Goal: Task Accomplishment & Management: Manage account settings

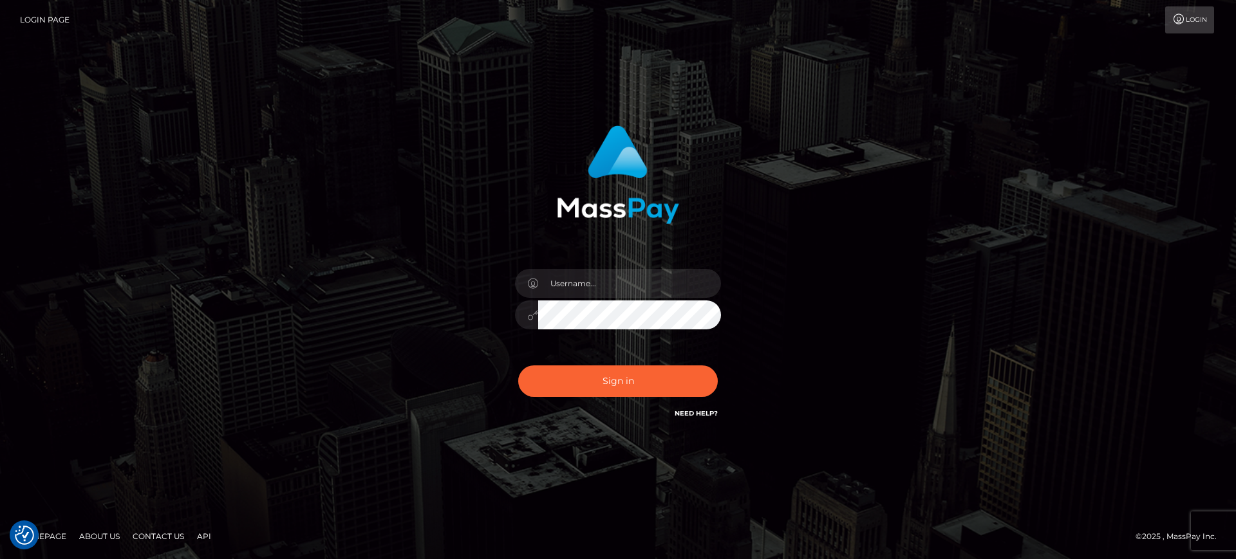
drag, startPoint x: 343, startPoint y: 104, endPoint x: 297, endPoint y: 35, distance: 82.7
click at [342, 104] on div "Sign in" at bounding box center [618, 279] width 1236 height 521
click at [633, 283] on input "text" at bounding box center [629, 283] width 183 height 29
paste input "[PERSON_NAME].k"
type input "[PERSON_NAME].k"
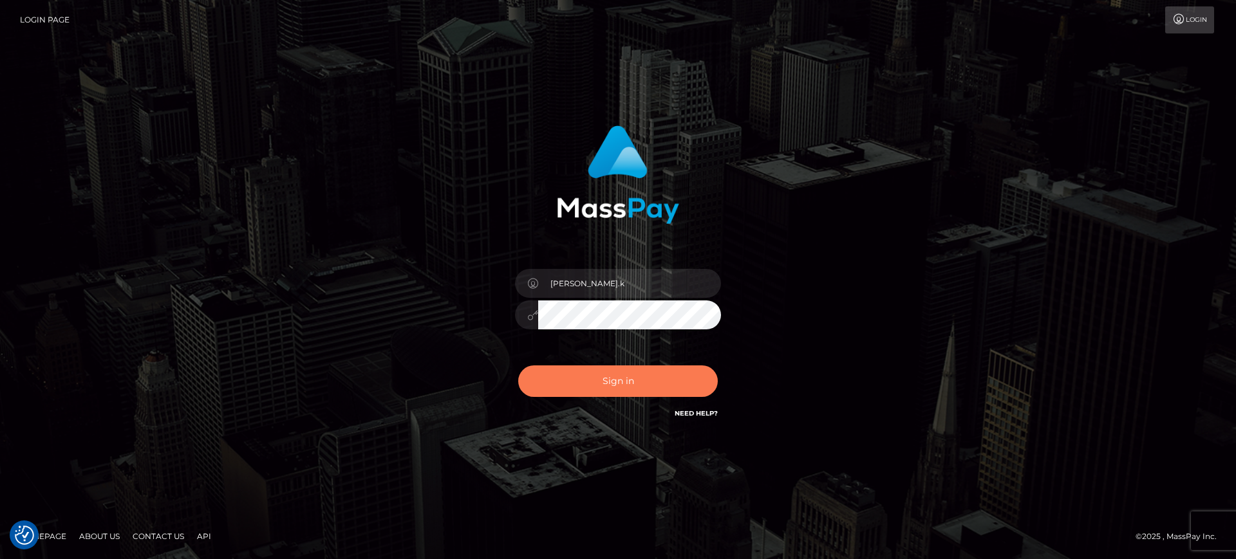
click at [592, 389] on button "Sign in" at bounding box center [618, 382] width 200 height 32
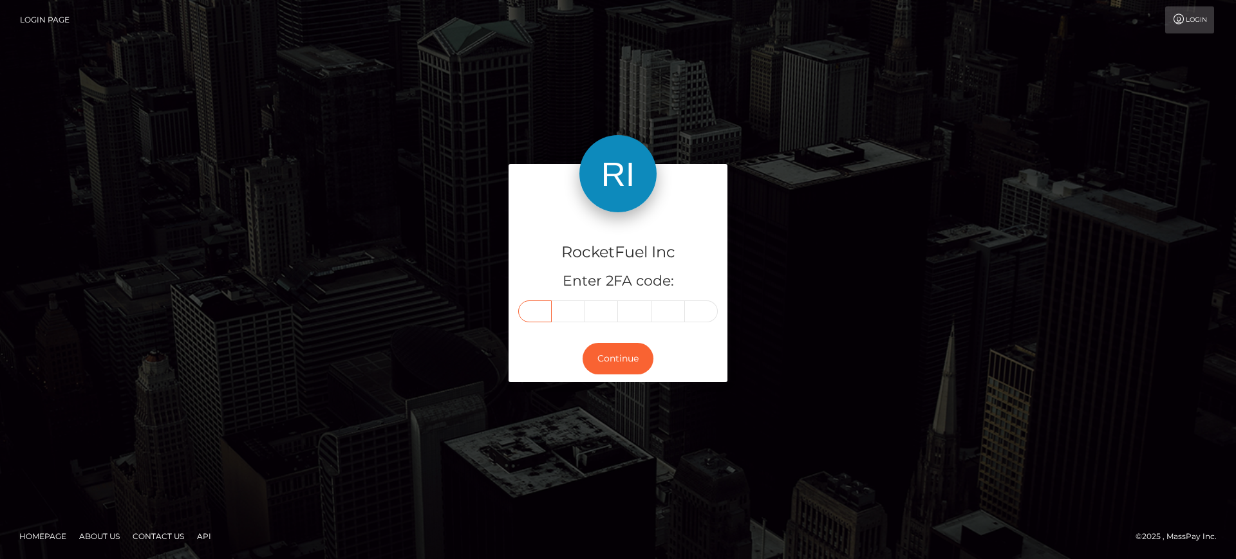
click at [538, 312] on input "text" at bounding box center [534, 312] width 33 height 22
type input "7"
type input "3"
type input "0"
type input "6"
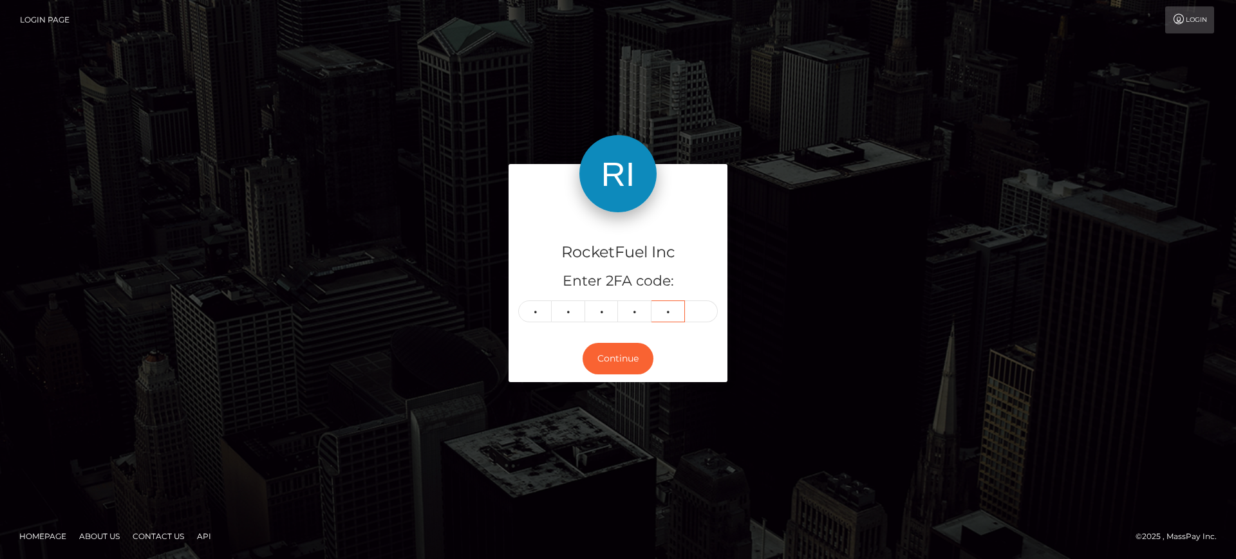
type input "1"
type input "7"
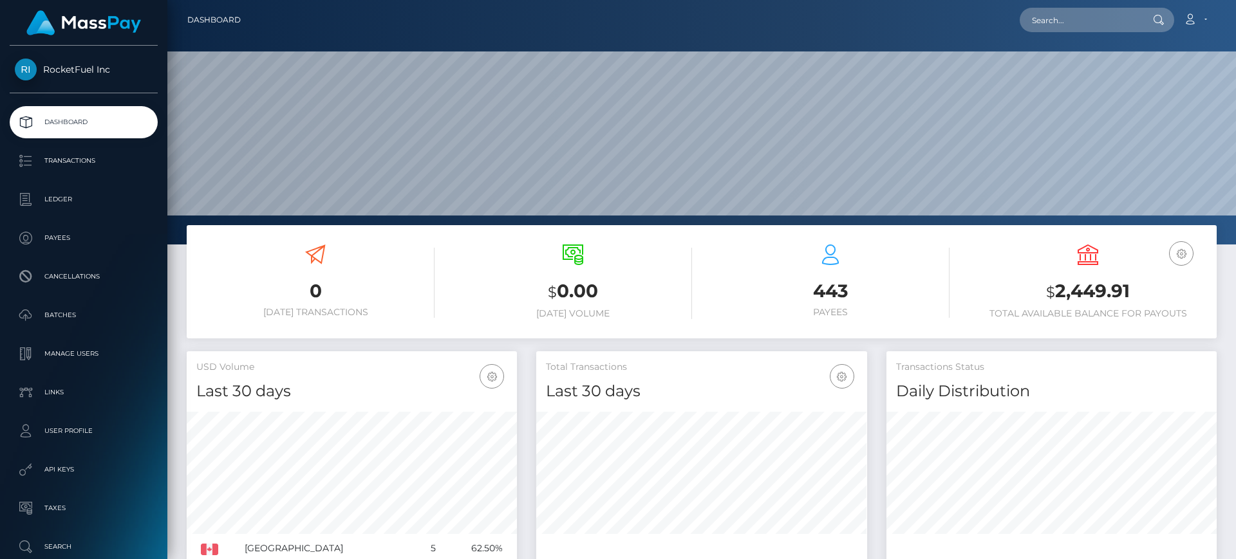
scroll to position [229, 331]
